Goal: Information Seeking & Learning: Learn about a topic

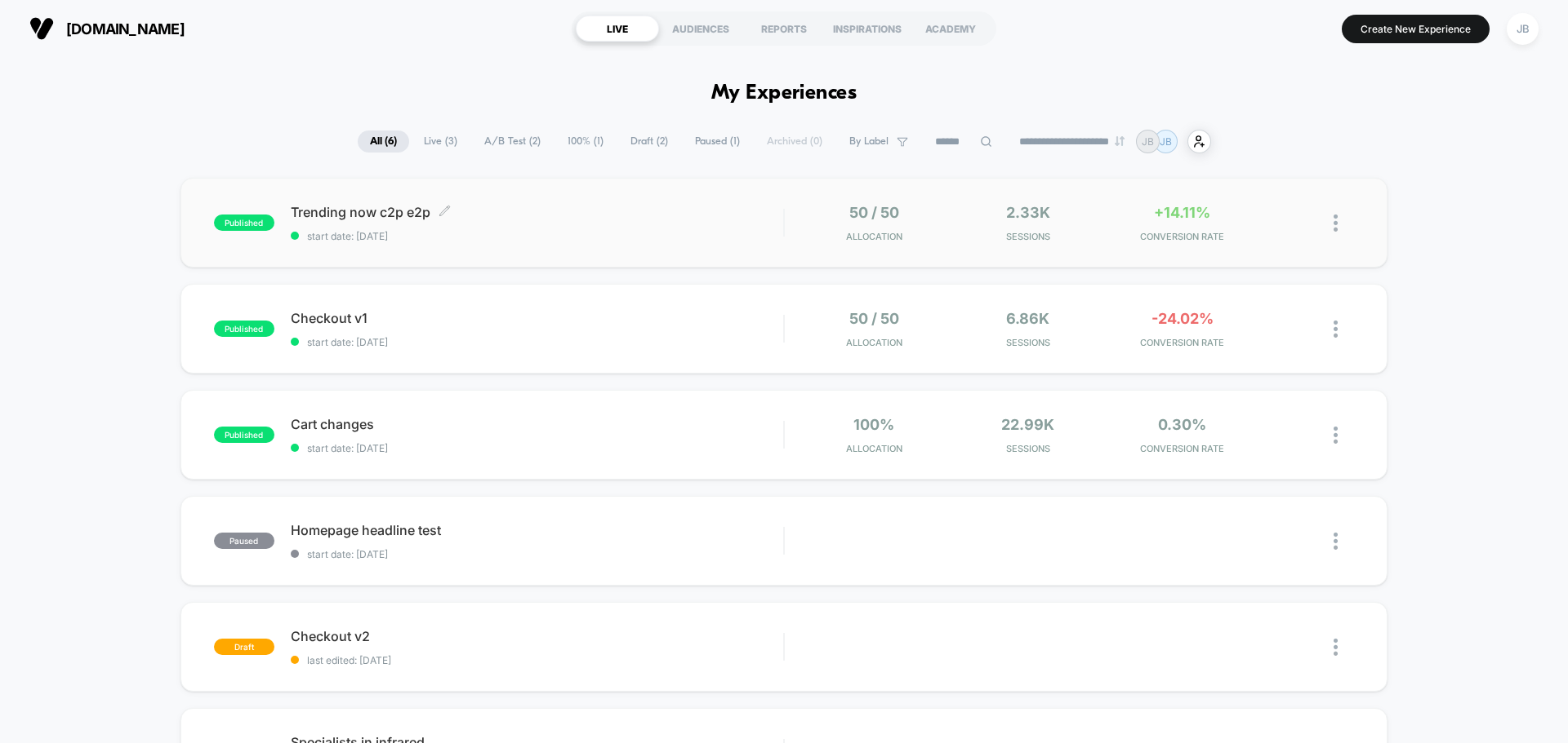
click at [563, 227] on div "Trending now c2p e2p Click to edit experience details Click to edit experience …" at bounding box center [536, 223] width 492 height 39
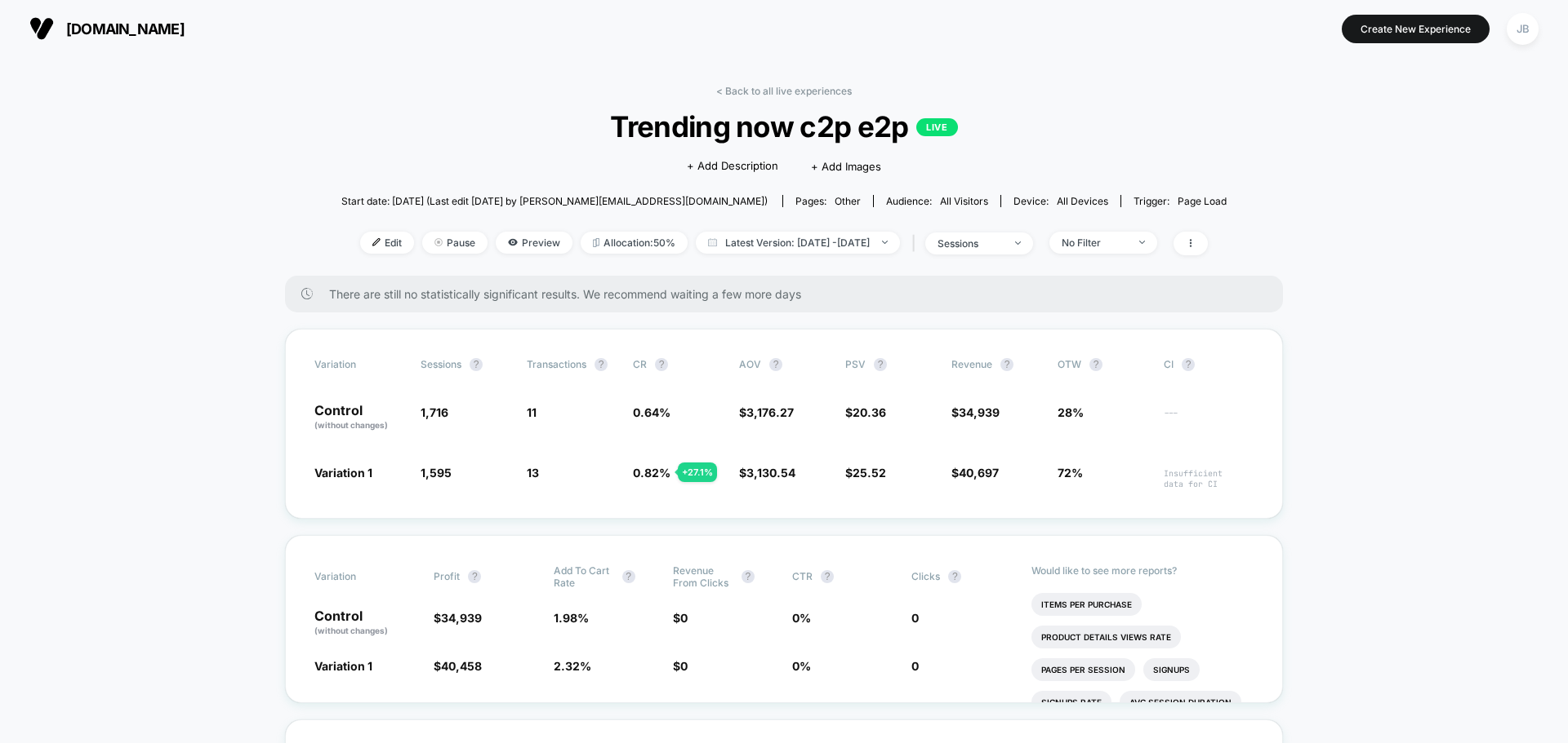
click at [775, 94] on link "< Back to all live experiences" at bounding box center [784, 91] width 136 height 13
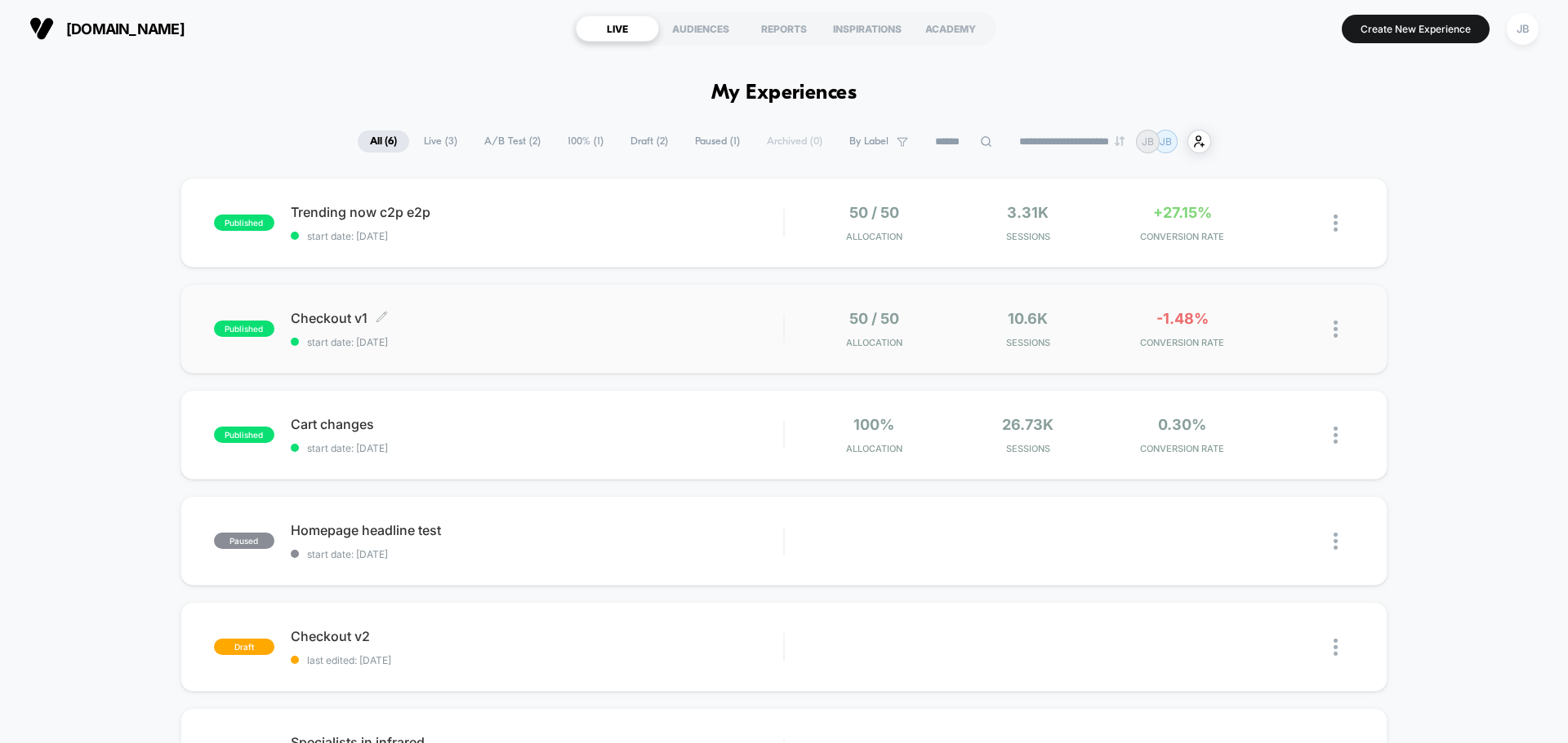
click at [572, 320] on span "Checkout v1 Click to edit experience details" at bounding box center [536, 318] width 492 height 16
